Goal: Task Accomplishment & Management: Complete application form

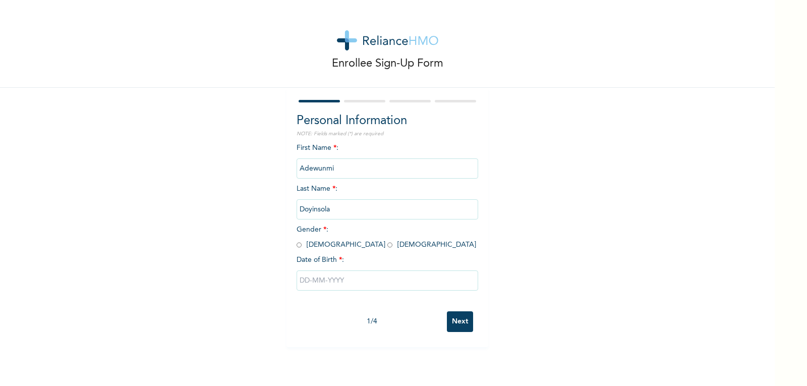
click at [398, 168] on input "Adewunmi" at bounding box center [387, 168] width 182 height 20
click at [397, 163] on input "Adewunmi" at bounding box center [387, 168] width 182 height 20
